Goal: Task Accomplishment & Management: Complete application form

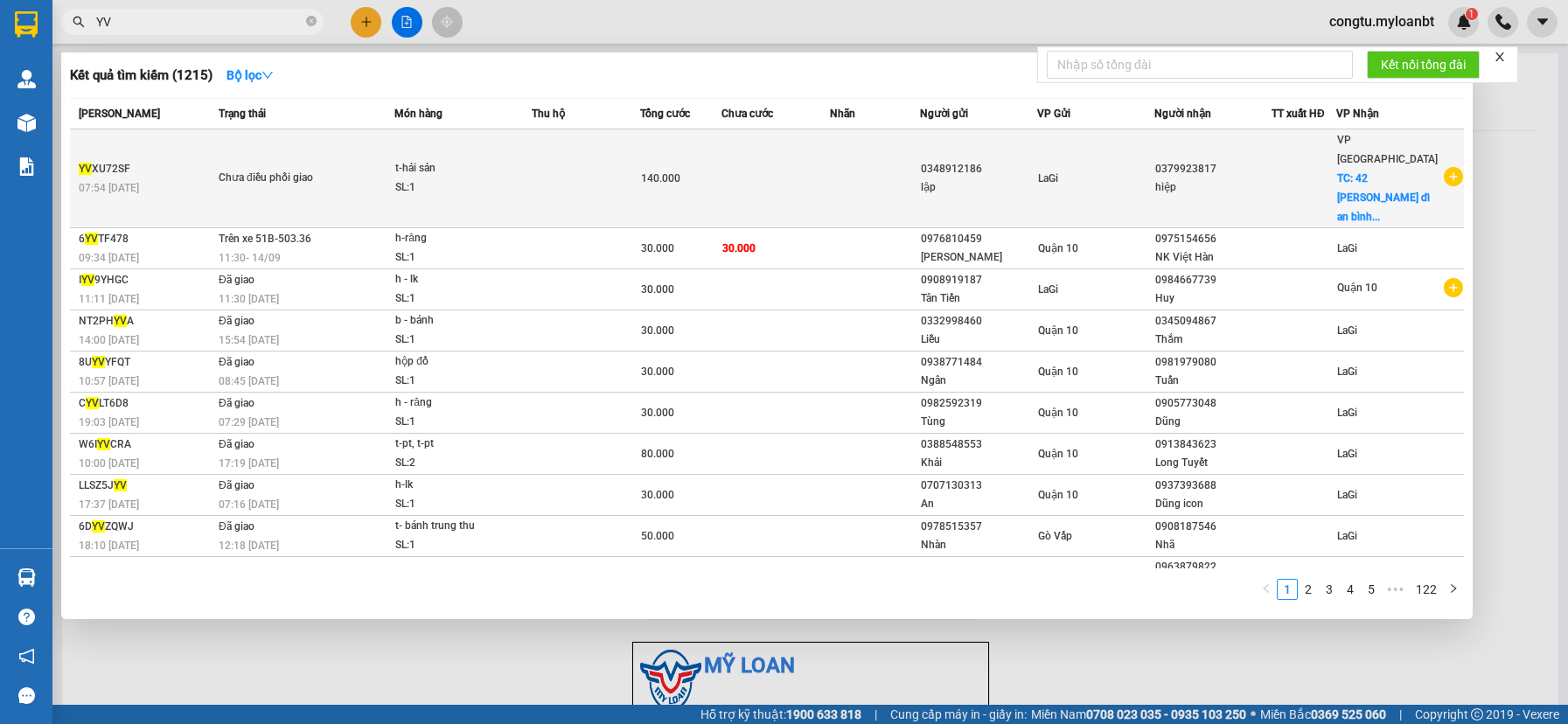
type input "YV"
click at [991, 160] on div "0348912186" at bounding box center [978, 169] width 116 height 19
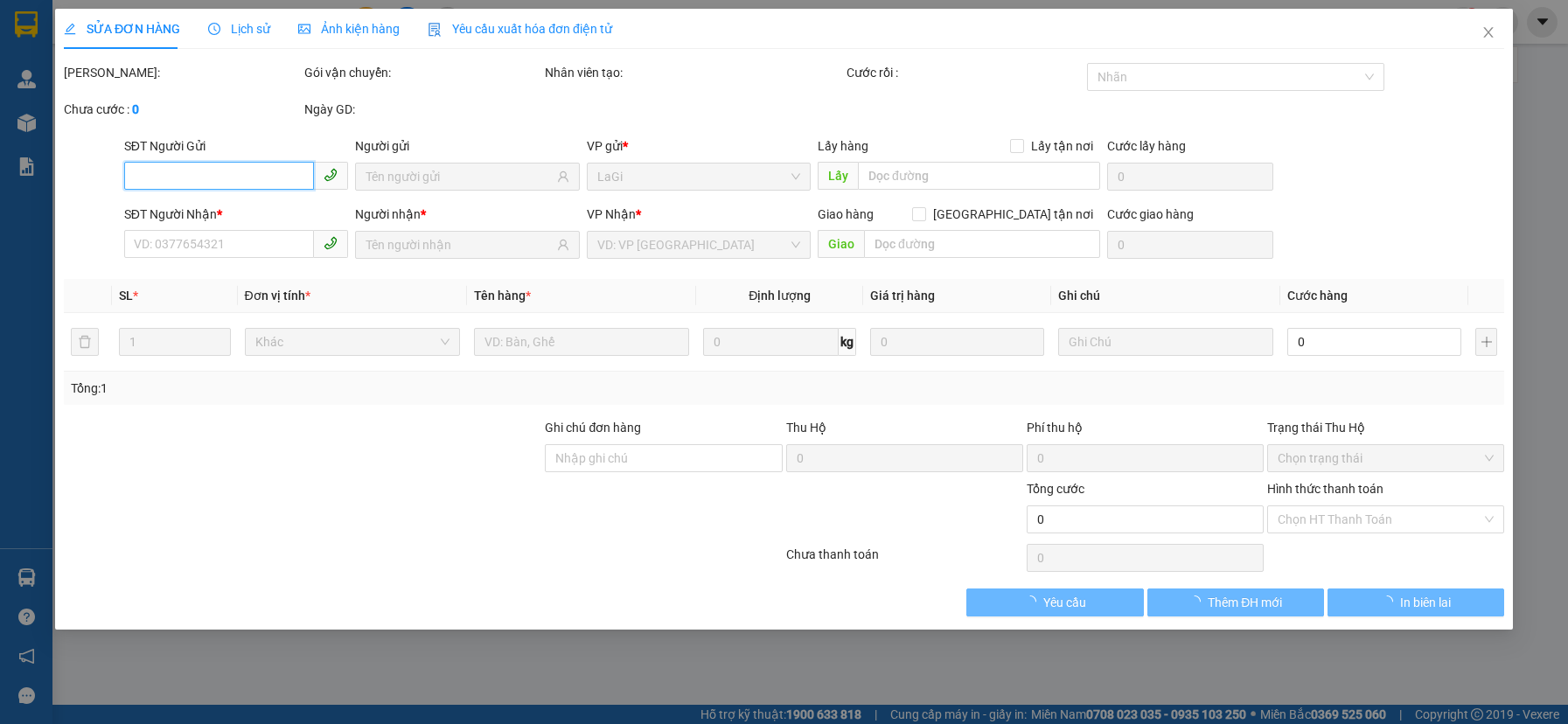
type input "0348912186"
type input "0379923817"
checkbox input "true"
type input "42 [PERSON_NAME] dĩ an [GEOGRAPHIC_DATA]"
type input "140.000"
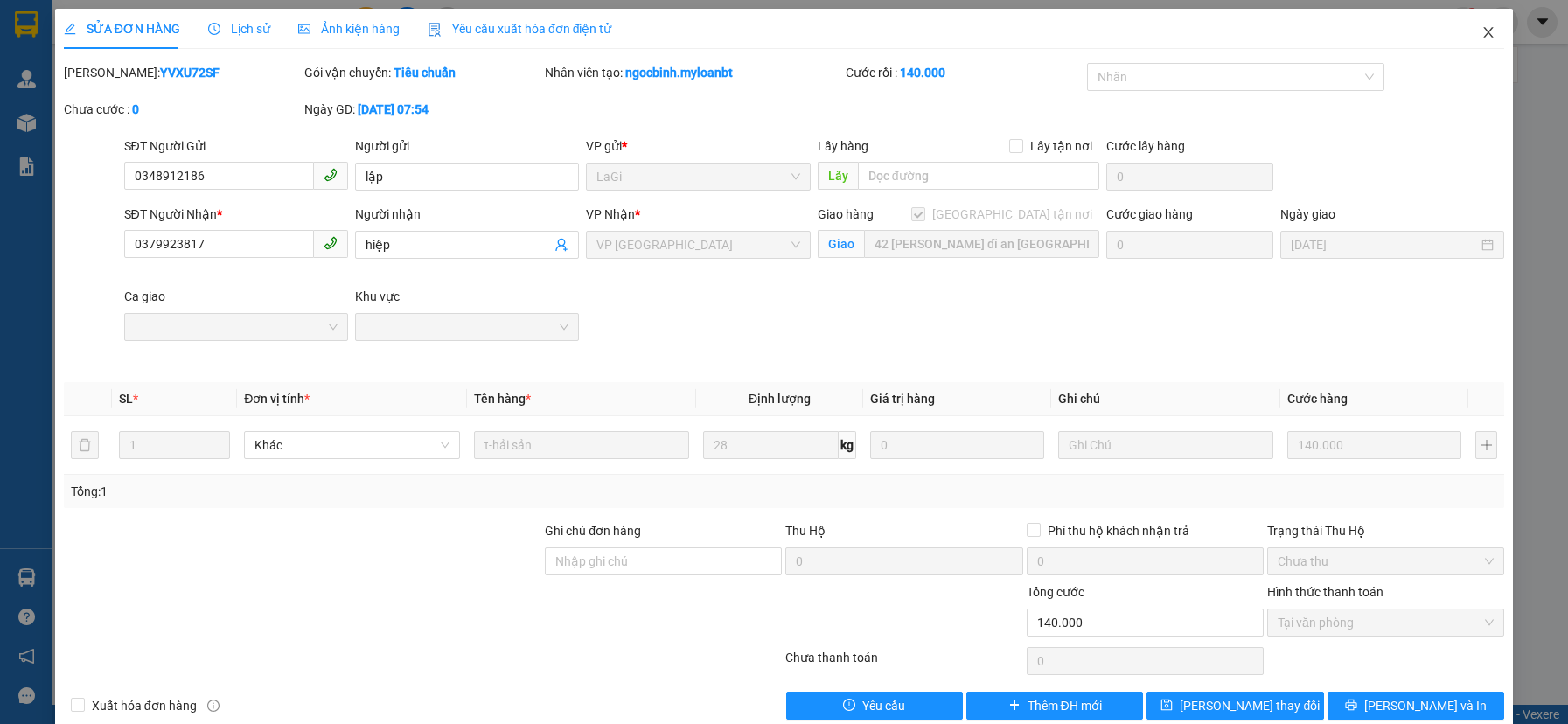
click at [1487, 31] on span "Close" at bounding box center [1488, 32] width 49 height 49
